Goal: Transaction & Acquisition: Purchase product/service

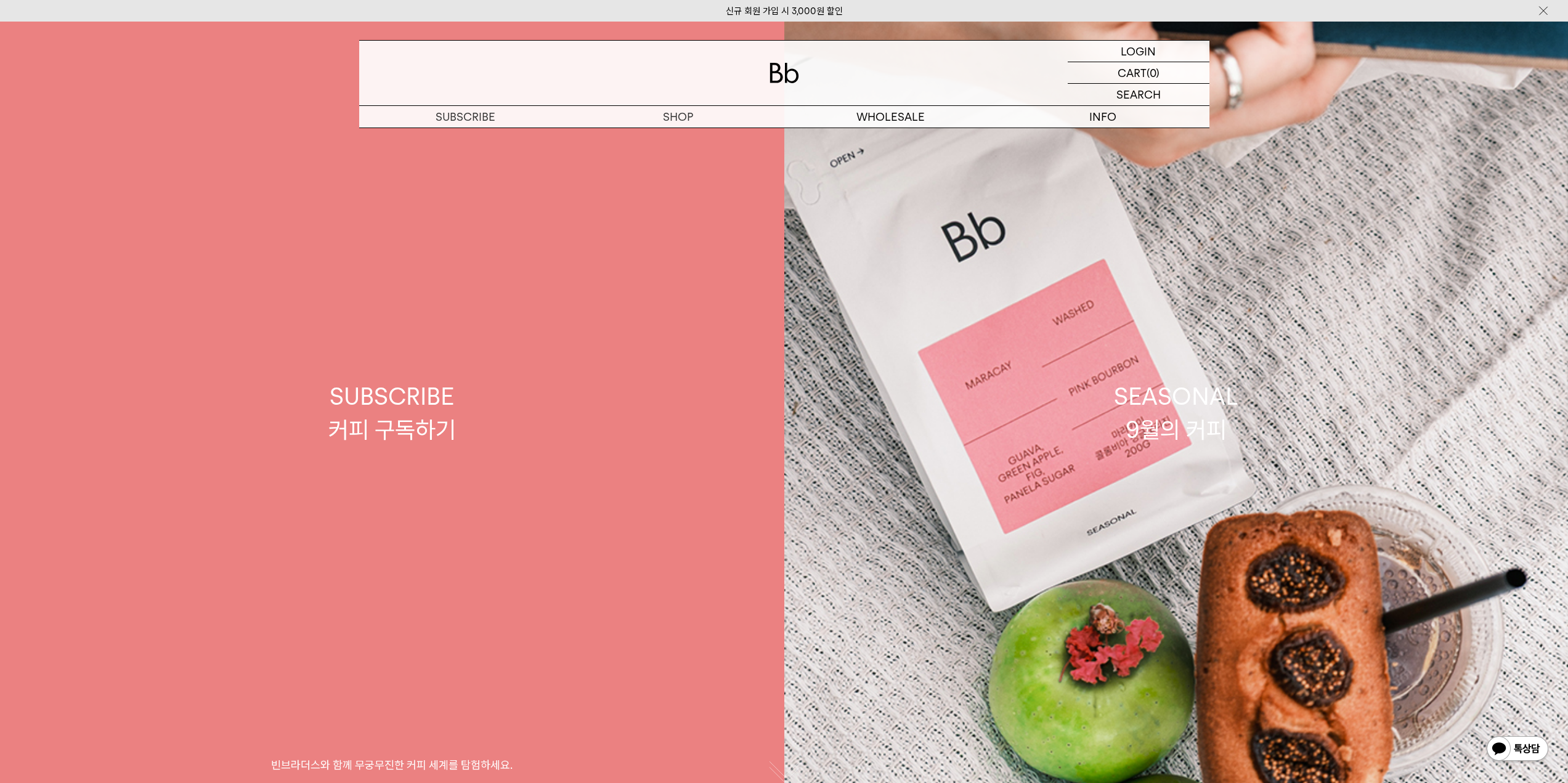
click at [694, 139] on link "SUBSCRIBE 커피 구독하기 빈브라더스와 함께 무궁무진한 커피 세계를 탐험하세요." at bounding box center [392, 413] width 785 height 783
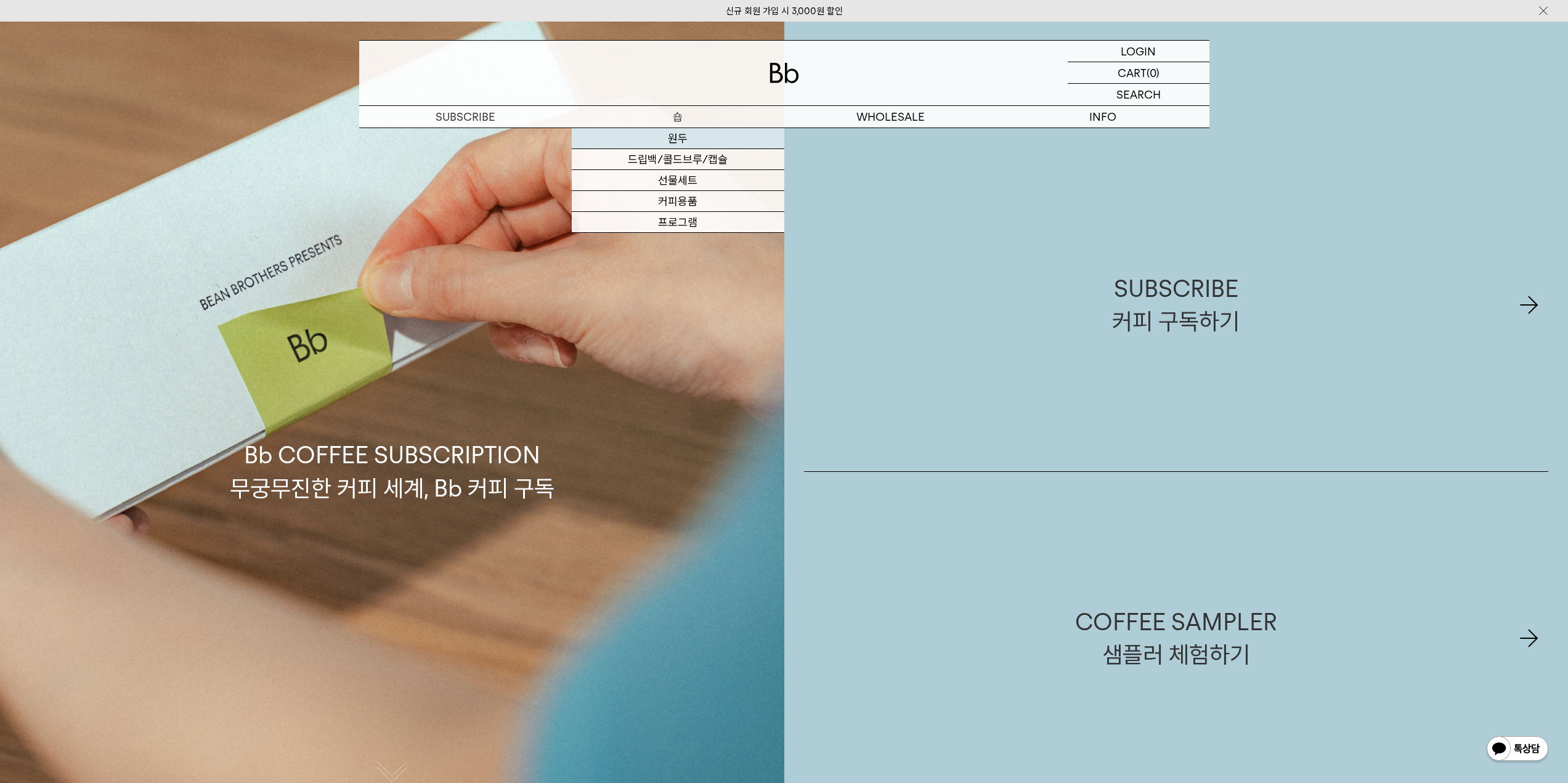
click at [674, 133] on link "원두" at bounding box center [678, 138] width 213 height 21
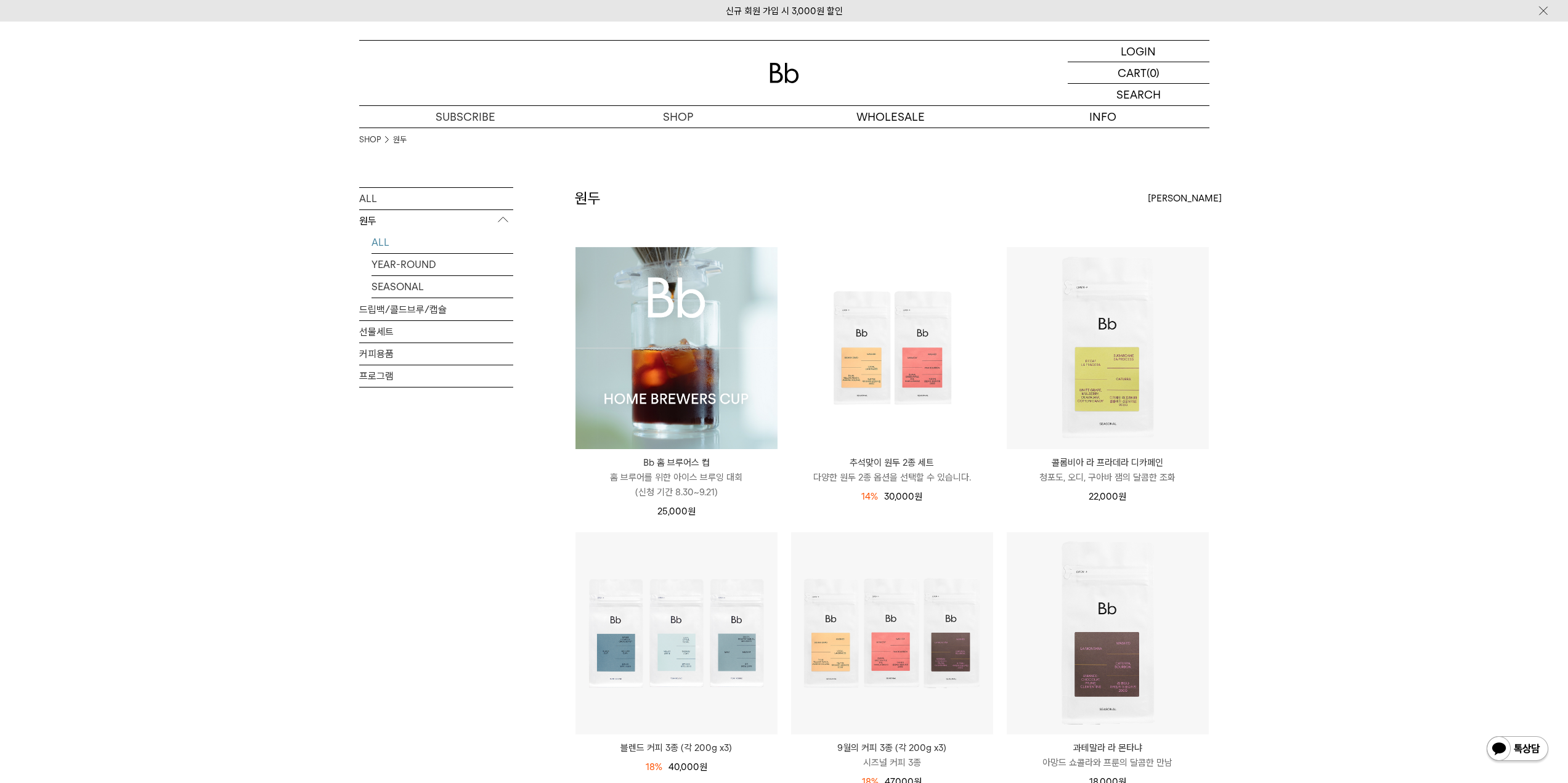
click at [642, 317] on img at bounding box center [676, 348] width 202 height 202
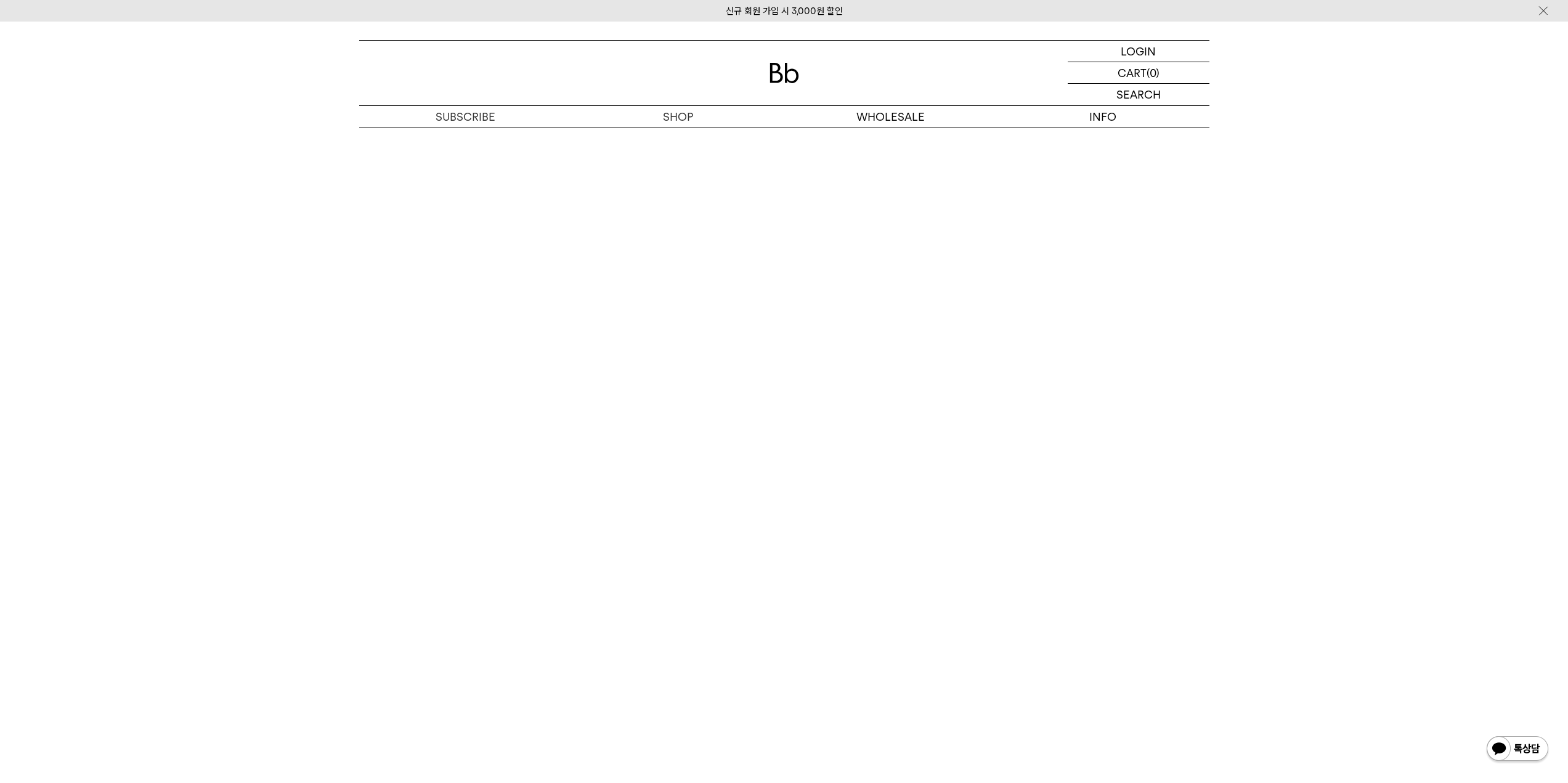
scroll to position [7772, 0]
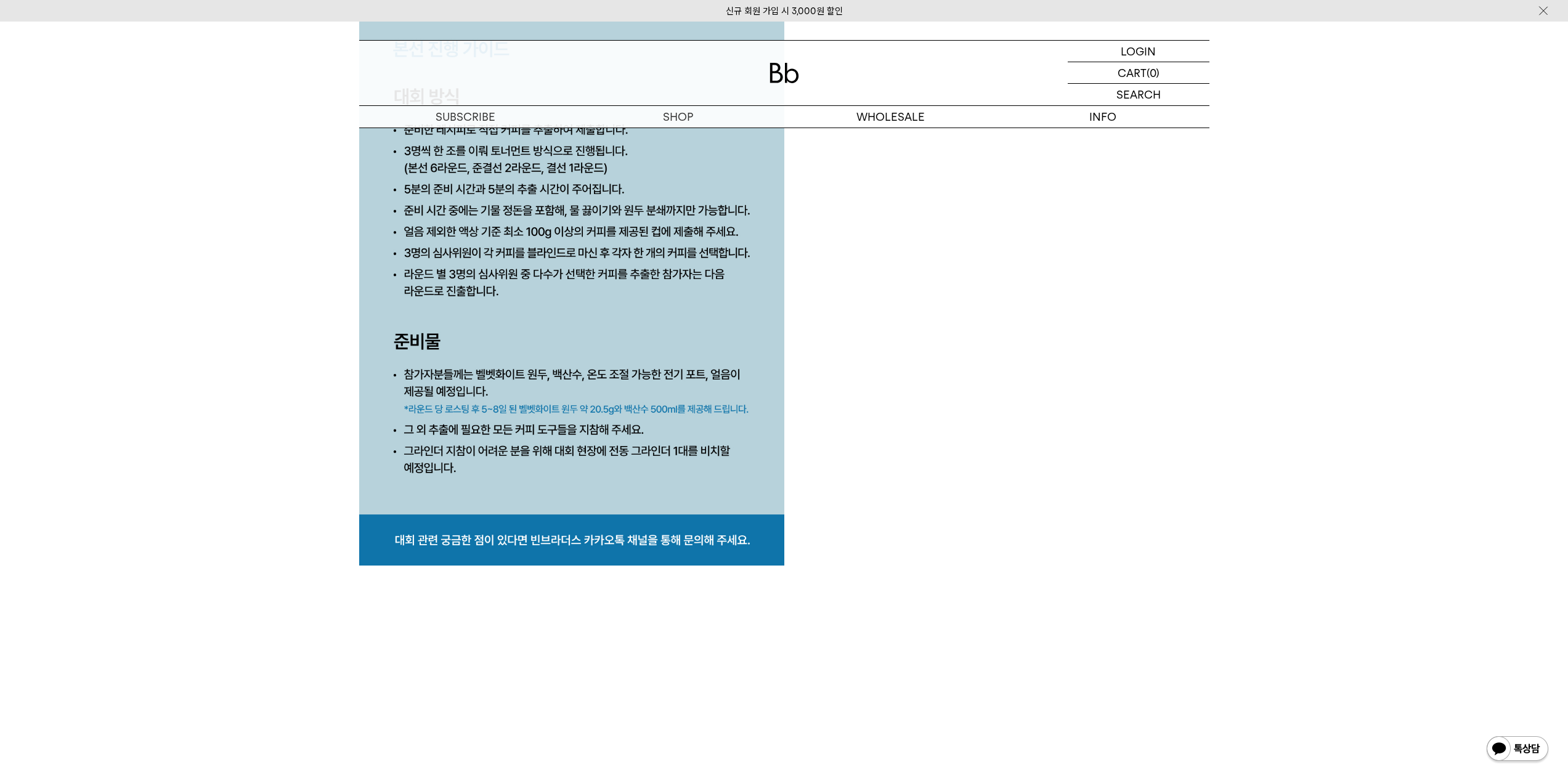
scroll to position [6045, 0]
